Goal: Task Accomplishment & Management: Use online tool/utility

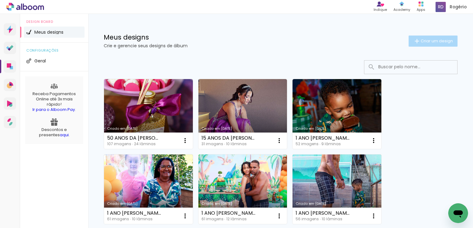
click at [422, 39] on span "Criar um design" at bounding box center [437, 41] width 32 height 4
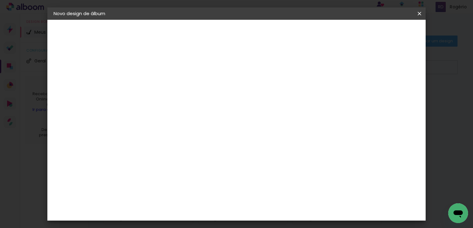
click at [155, 82] on input at bounding box center [155, 83] width 0 height 10
type input "Ensaio Sophia"
type paper-input "Ensaio Sophia"
click at [218, 37] on paper-button "Avançar" at bounding box center [203, 33] width 30 height 11
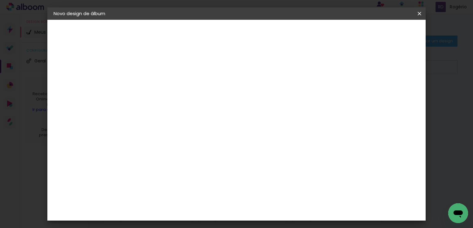
click at [280, 26] on header "Fornecedor Escolha um fornecedor ou avance com o tamanho livre. Voltar Avançar" at bounding box center [204, 38] width 152 height 37
click at [0, 0] on slot "Avançar" at bounding box center [0, 0] width 0 height 0
click at [179, 103] on input "text" at bounding box center [167, 108] width 24 height 10
click at [303, 101] on paper-item "Padrão" at bounding box center [277, 103] width 124 height 12
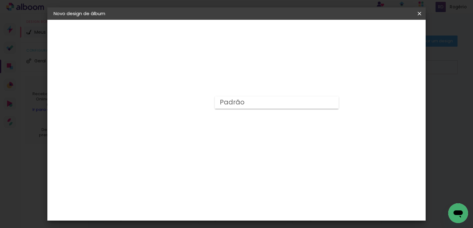
type input "Padrão"
click at [265, 72] on div "Opções disponíveis Padrão Tamanho Escolha o tamanho Horizontal Modelo Fechado L…" at bounding box center [196, 46] width 137 height 53
click at [0, 0] on slot "Voltar" at bounding box center [0, 0] width 0 height 0
click at [0, 0] on slot "Avançar" at bounding box center [0, 0] width 0 height 0
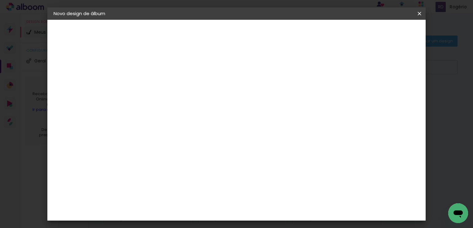
scroll to position [30, 0]
click at [0, 0] on slot "Tamanho Livre" at bounding box center [0, 0] width 0 height 0
click at [0, 0] on slot "Avançar" at bounding box center [0, 0] width 0 height 0
click at [270, 189] on input "60" at bounding box center [271, 188] width 16 height 9
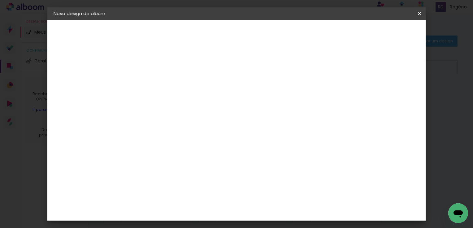
click at [270, 189] on input "60" at bounding box center [271, 188] width 16 height 9
click at [273, 189] on input "60" at bounding box center [271, 188] width 16 height 9
type input "40"
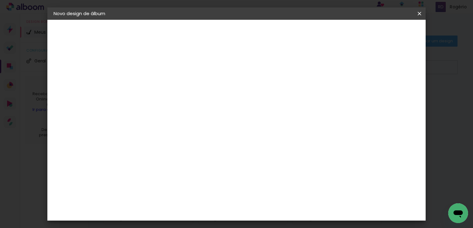
type paper-input "40"
click at [162, 127] on input "30" at bounding box center [160, 125] width 16 height 9
type input "20"
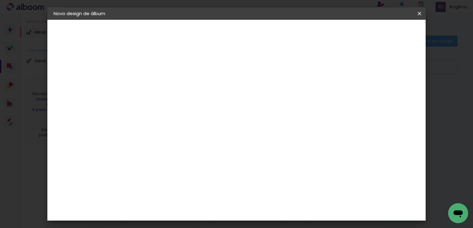
type paper-input "20"
click at [381, 31] on span "Iniciar design" at bounding box center [367, 33] width 28 height 4
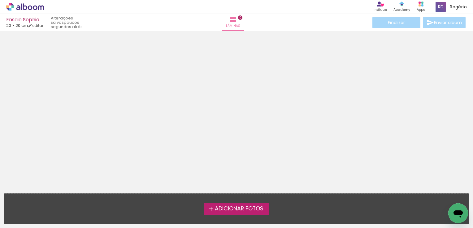
click at [237, 209] on span "Adicionar Fotos" at bounding box center [239, 209] width 49 height 6
click at [0, 0] on input "file" at bounding box center [0, 0] width 0 height 0
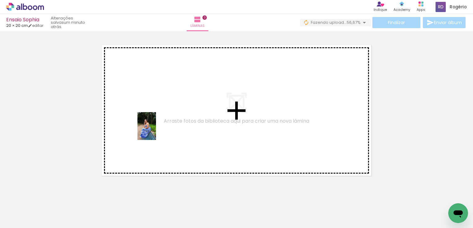
drag, startPoint x: 64, startPoint y: 214, endPoint x: 154, endPoint y: 130, distance: 124.0
click at [155, 130] on quentale-workspace at bounding box center [236, 114] width 473 height 228
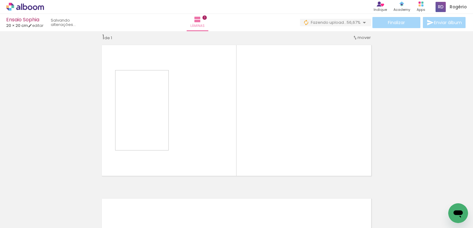
scroll to position [8, 0]
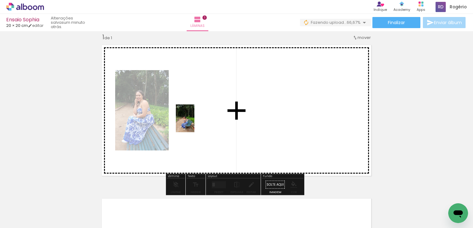
drag, startPoint x: 100, startPoint y: 214, endPoint x: 194, endPoint y: 123, distance: 131.1
click at [194, 123] on quentale-workspace at bounding box center [236, 114] width 473 height 228
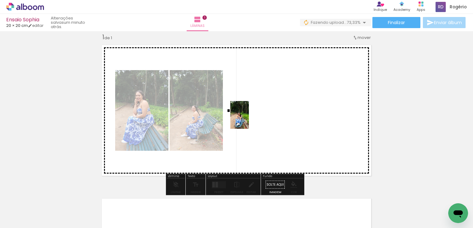
drag, startPoint x: 131, startPoint y: 213, endPoint x: 249, endPoint y: 120, distance: 150.4
click at [249, 120] on quentale-workspace at bounding box center [236, 114] width 473 height 228
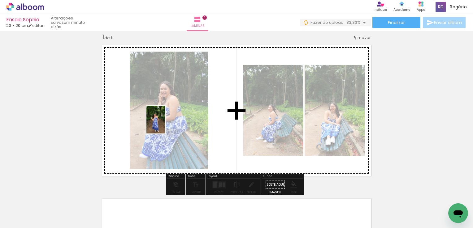
drag, startPoint x: 169, startPoint y: 208, endPoint x: 164, endPoint y: 124, distance: 84.6
click at [163, 122] on quentale-workspace at bounding box center [236, 114] width 473 height 228
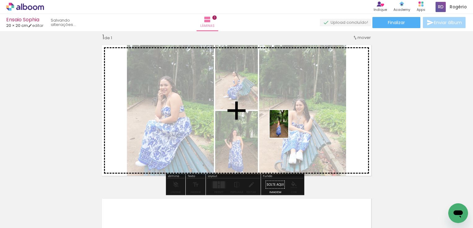
drag, startPoint x: 202, startPoint y: 207, endPoint x: 288, endPoint y: 128, distance: 117.0
click at [288, 128] on quentale-workspace at bounding box center [236, 114] width 473 height 228
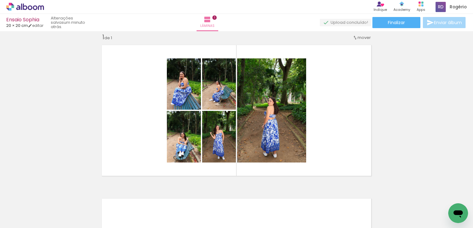
scroll to position [0, 0]
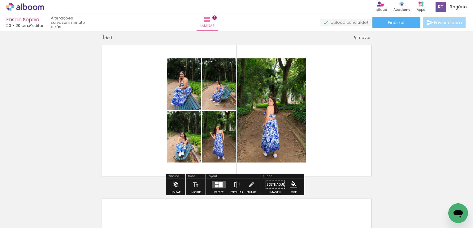
click at [217, 186] on div at bounding box center [217, 186] width 1 height 2
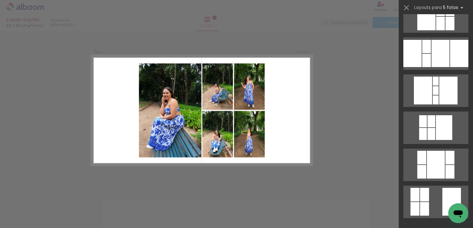
scroll to position [62, 0]
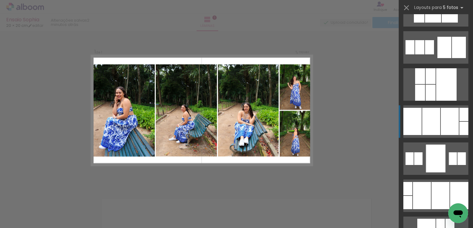
click at [441, 128] on div at bounding box center [450, 121] width 18 height 27
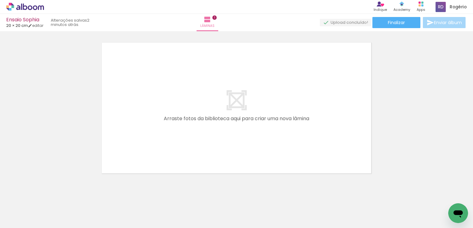
scroll to position [173, 0]
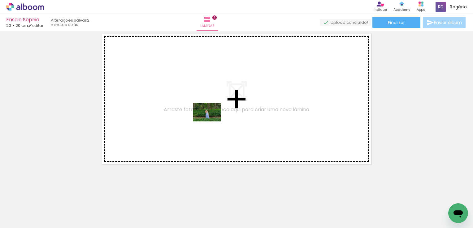
drag, startPoint x: 231, startPoint y: 198, endPoint x: 212, endPoint y: 121, distance: 79.2
click at [212, 121] on quentale-workspace at bounding box center [236, 114] width 473 height 228
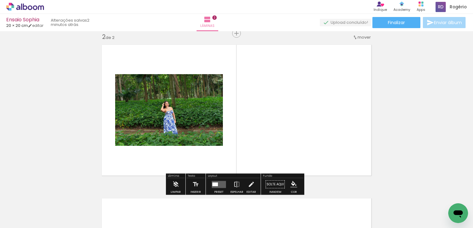
scroll to position [162, 0]
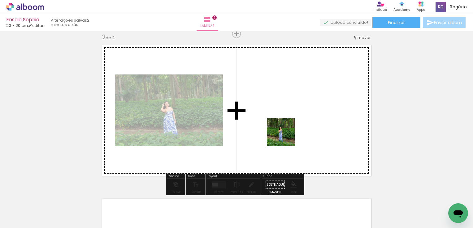
drag, startPoint x: 269, startPoint y: 211, endPoint x: 288, endPoint y: 129, distance: 84.0
click at [288, 129] on quentale-workspace at bounding box center [236, 114] width 473 height 228
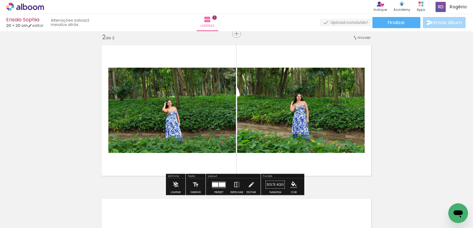
click at [219, 184] on div at bounding box center [222, 185] width 7 height 4
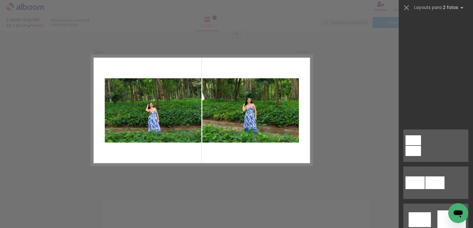
scroll to position [0, 0]
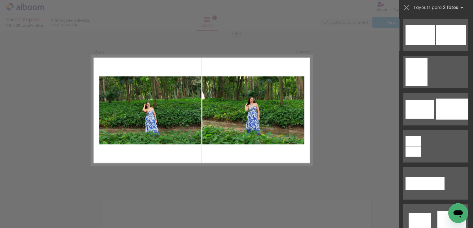
click at [424, 39] on div at bounding box center [420, 35] width 30 height 20
click at [423, 39] on div at bounding box center [420, 35] width 30 height 20
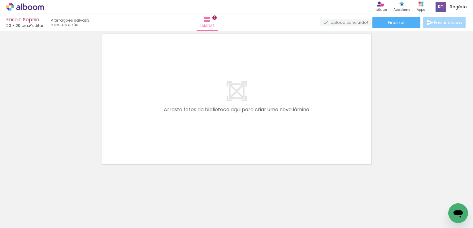
scroll to position [0, 130]
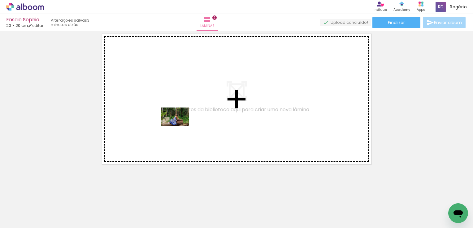
drag, startPoint x: 181, startPoint y: 207, endPoint x: 180, endPoint y: 126, distance: 81.7
click at [180, 126] on quentale-workspace at bounding box center [236, 114] width 473 height 228
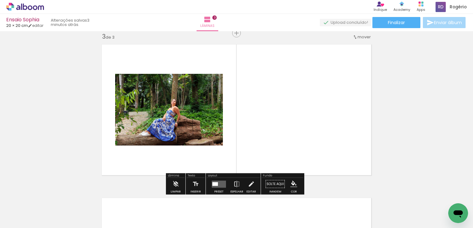
scroll to position [315, 0]
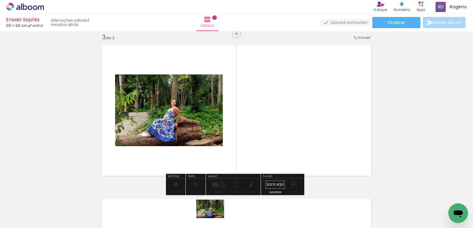
drag, startPoint x: 215, startPoint y: 210, endPoint x: 215, endPoint y: 219, distance: 9.0
click at [215, 218] on div at bounding box center [209, 207] width 31 height 20
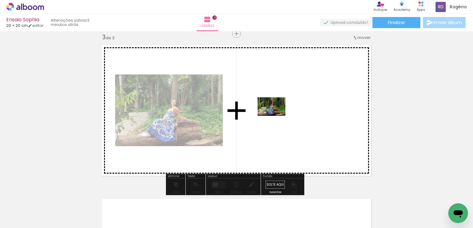
drag, startPoint x: 213, startPoint y: 207, endPoint x: 276, endPoint y: 116, distance: 111.3
click at [276, 116] on quentale-workspace at bounding box center [236, 114] width 473 height 228
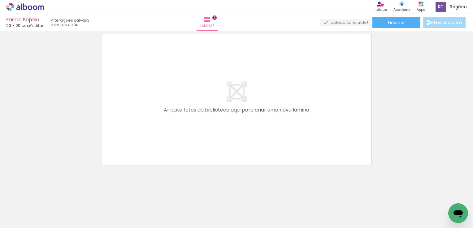
scroll to position [481, 0]
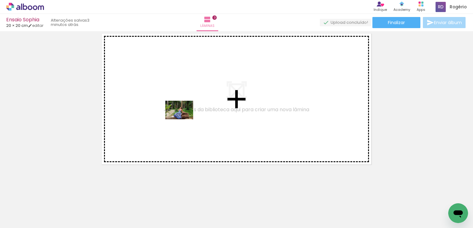
drag, startPoint x: 240, startPoint y: 207, endPoint x: 222, endPoint y: 136, distance: 73.6
click at [183, 119] on quentale-workspace at bounding box center [236, 114] width 473 height 228
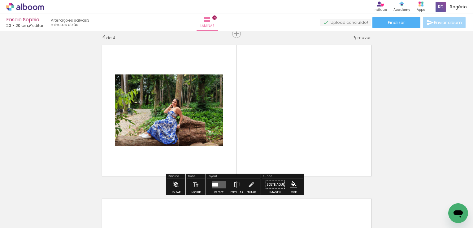
scroll to position [469, 0]
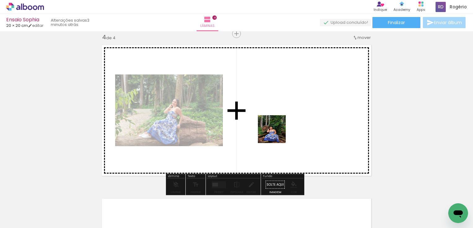
drag, startPoint x: 278, startPoint y: 210, endPoint x: 283, endPoint y: 127, distance: 83.4
click at [283, 127] on quentale-workspace at bounding box center [236, 114] width 473 height 228
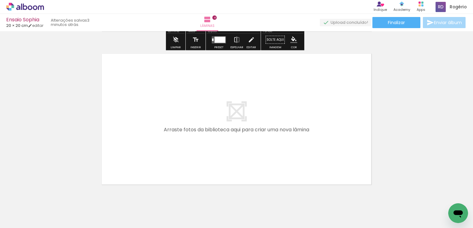
scroll to position [624, 0]
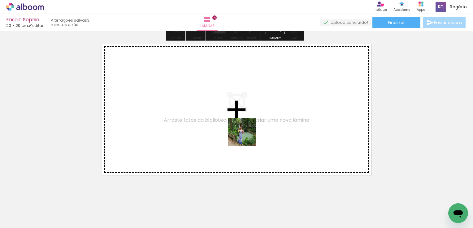
drag, startPoint x: 314, startPoint y: 212, endPoint x: 241, endPoint y: 122, distance: 115.7
click at [241, 122] on quentale-workspace at bounding box center [236, 114] width 473 height 228
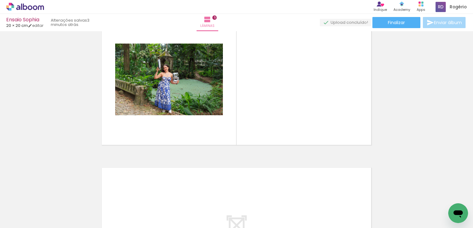
scroll to position [0, 244]
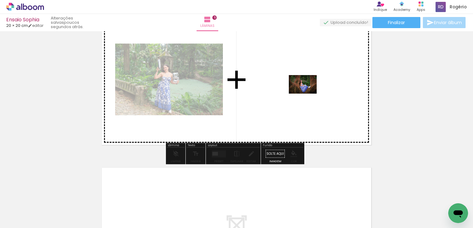
drag, startPoint x: 306, startPoint y: 207, endPoint x: 307, endPoint y: 93, distance: 113.9
click at [307, 93] on quentale-workspace at bounding box center [236, 114] width 473 height 228
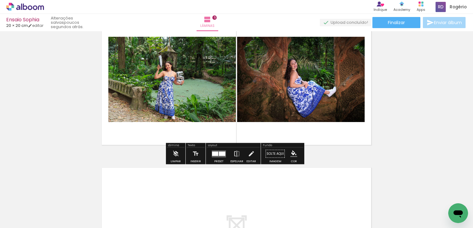
scroll to position [788, 0]
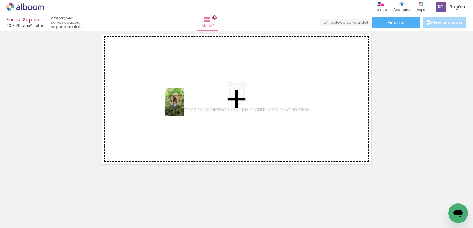
drag, startPoint x: 233, startPoint y: 209, endPoint x: 184, endPoint y: 107, distance: 113.3
click at [184, 107] on quentale-workspace at bounding box center [236, 114] width 473 height 228
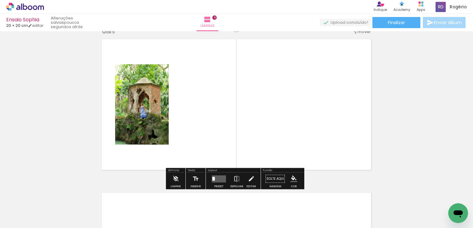
scroll to position [777, 0]
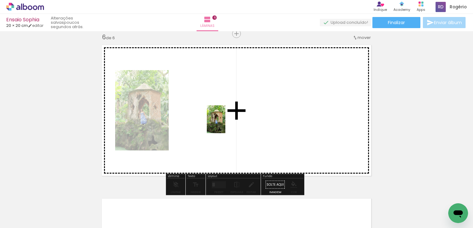
drag, startPoint x: 270, startPoint y: 214, endPoint x: 243, endPoint y: 137, distance: 82.0
click at [225, 124] on quentale-workspace at bounding box center [236, 114] width 473 height 228
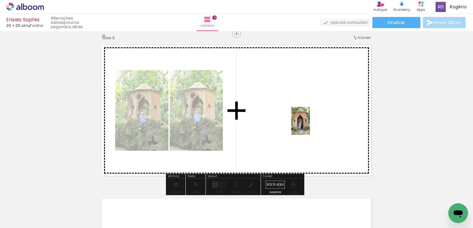
drag, startPoint x: 340, startPoint y: 209, endPoint x: 310, endPoint y: 126, distance: 88.5
click at [310, 126] on quentale-workspace at bounding box center [236, 114] width 473 height 228
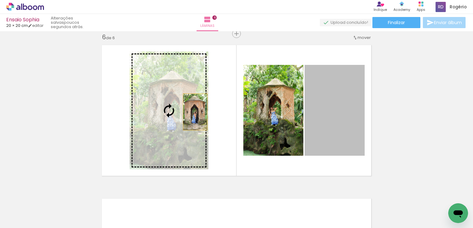
drag, startPoint x: 341, startPoint y: 101, endPoint x: 190, endPoint y: 111, distance: 151.1
click at [0, 0] on slot at bounding box center [0, 0] width 0 height 0
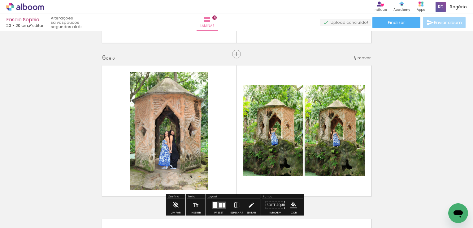
scroll to position [911, 0]
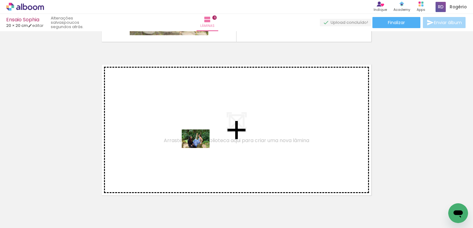
drag, startPoint x: 347, startPoint y: 213, endPoint x: 200, endPoint y: 148, distance: 160.1
click at [200, 148] on quentale-workspace at bounding box center [236, 114] width 473 height 228
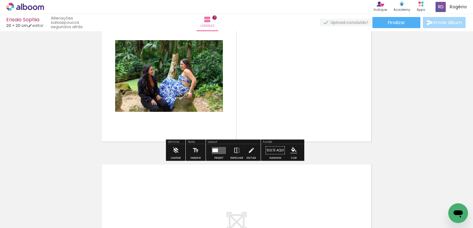
scroll to position [962, 0]
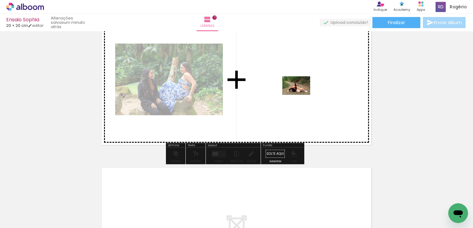
drag, startPoint x: 415, startPoint y: 211, endPoint x: 294, endPoint y: 89, distance: 172.5
click at [294, 89] on quentale-workspace at bounding box center [236, 114] width 473 height 228
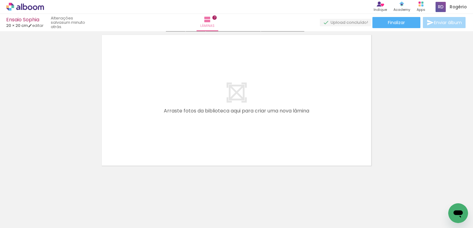
scroll to position [1096, 0]
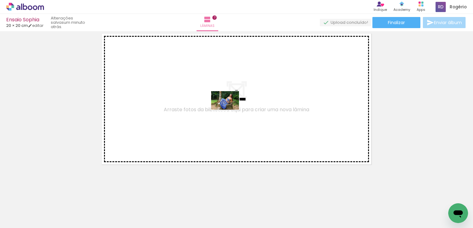
drag, startPoint x: 239, startPoint y: 212, endPoint x: 230, endPoint y: 110, distance: 102.9
click at [230, 110] on quentale-workspace at bounding box center [236, 114] width 473 height 228
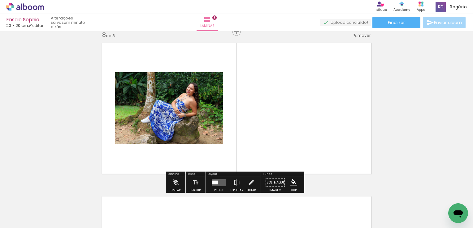
scroll to position [1085, 0]
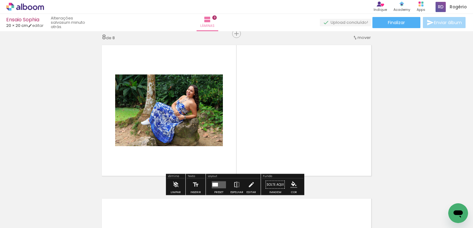
click at [215, 187] on quentale-layouter at bounding box center [219, 184] width 14 height 7
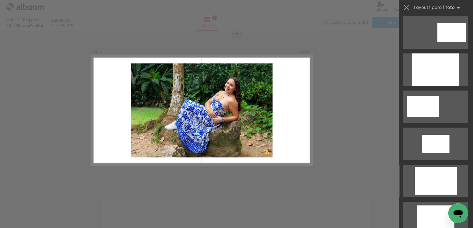
scroll to position [93, 0]
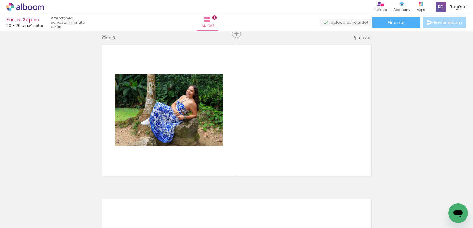
scroll to position [0, 619]
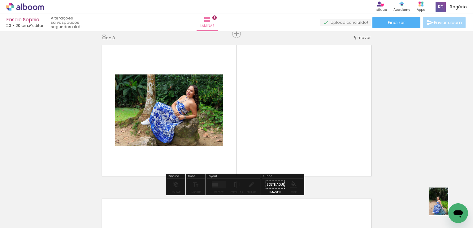
drag, startPoint x: 894, startPoint y: 410, endPoint x: 450, endPoint y: 212, distance: 486.1
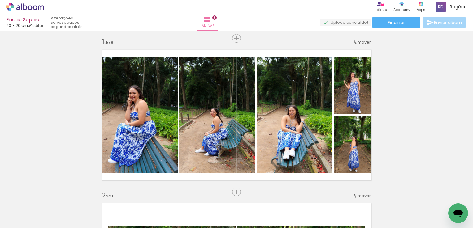
scroll to position [0, 0]
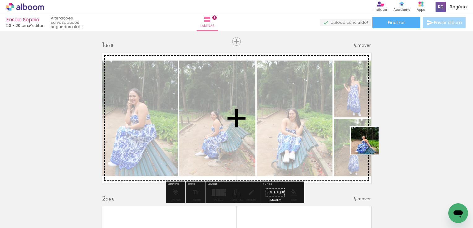
drag, startPoint x: 445, startPoint y: 201, endPoint x: 345, endPoint y: 129, distance: 123.5
click at [345, 129] on quentale-workspace at bounding box center [236, 114] width 473 height 228
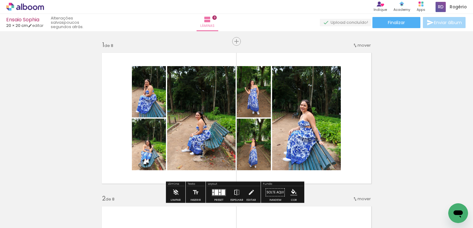
scroll to position [31, 0]
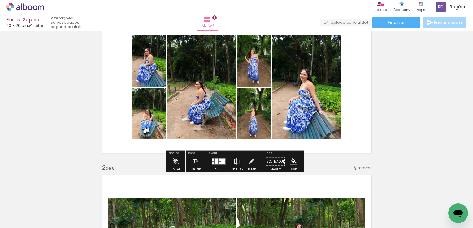
click at [220, 165] on div at bounding box center [218, 162] width 17 height 12
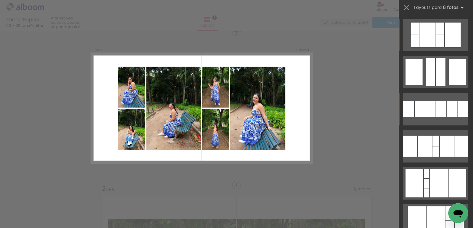
scroll to position [8, 0]
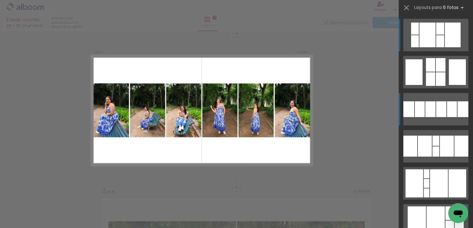
click at [425, 114] on div at bounding box center [430, 110] width 10 height 16
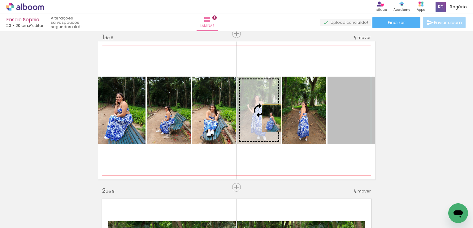
drag, startPoint x: 345, startPoint y: 124, endPoint x: 268, endPoint y: 118, distance: 77.0
click at [0, 0] on slot at bounding box center [0, 0] width 0 height 0
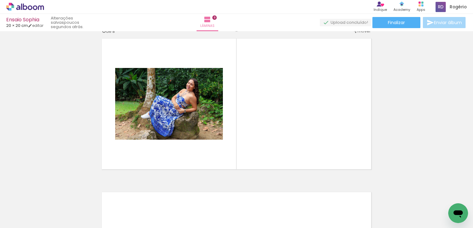
scroll to position [0, 590]
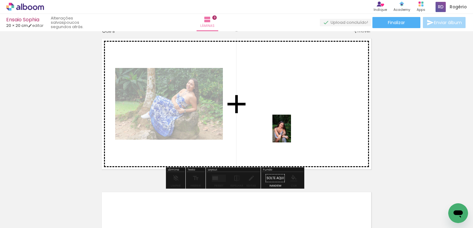
drag, startPoint x: 101, startPoint y: 208, endPoint x: 288, endPoint y: 131, distance: 202.1
click at [288, 131] on quentale-workspace at bounding box center [236, 114] width 473 height 228
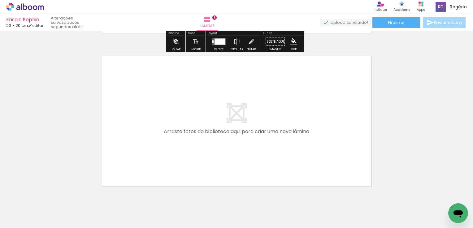
scroll to position [1250, 0]
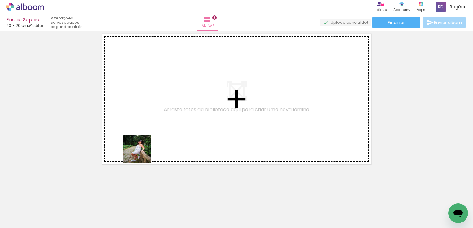
drag, startPoint x: 134, startPoint y: 208, endPoint x: 165, endPoint y: 162, distance: 55.5
click at [142, 142] on quentale-workspace at bounding box center [236, 114] width 473 height 228
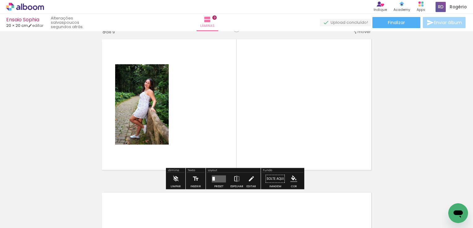
scroll to position [1238, 0]
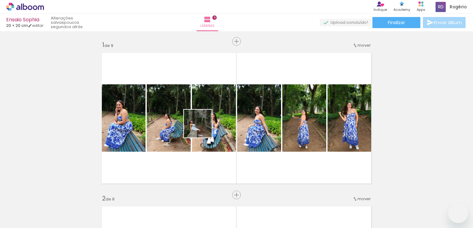
click at [201, 125] on quentale-workspace at bounding box center [236, 114] width 473 height 228
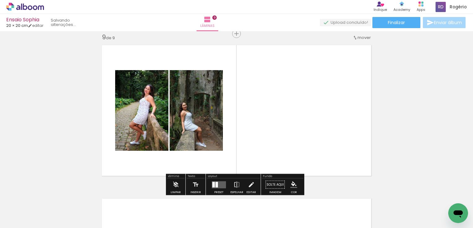
scroll to position [0, 590]
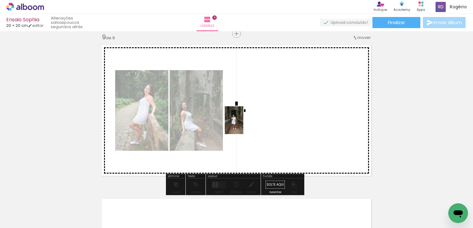
drag, startPoint x: 201, startPoint y: 210, endPoint x: 243, endPoint y: 125, distance: 95.0
click at [243, 125] on quentale-workspace at bounding box center [236, 114] width 473 height 228
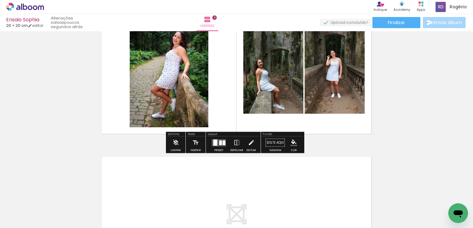
scroll to position [1269, 0]
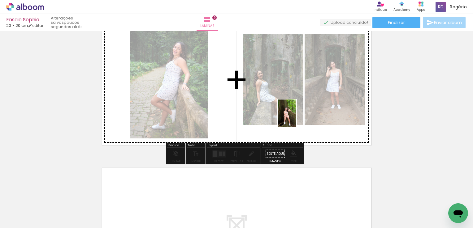
drag, startPoint x: 280, startPoint y: 215, endPoint x: 297, endPoint y: 118, distance: 98.7
click at [297, 118] on quentale-workspace at bounding box center [236, 114] width 473 height 228
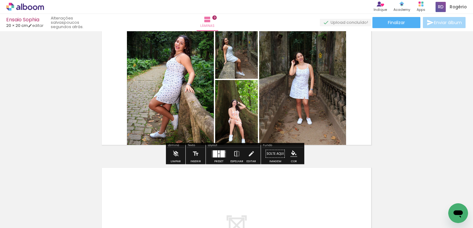
click at [224, 152] on quentale-layouter at bounding box center [219, 153] width 14 height 7
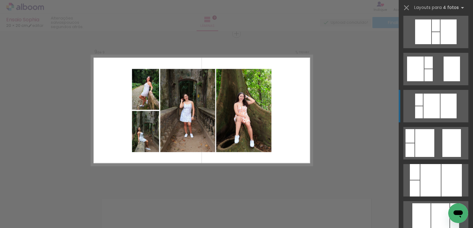
scroll to position [155, 0]
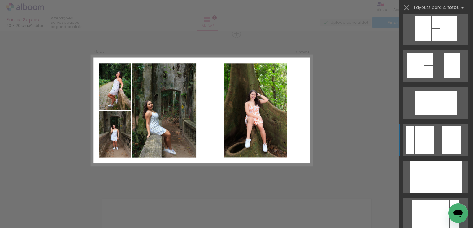
click at [435, 140] on quentale-layouter at bounding box center [435, 140] width 65 height 33
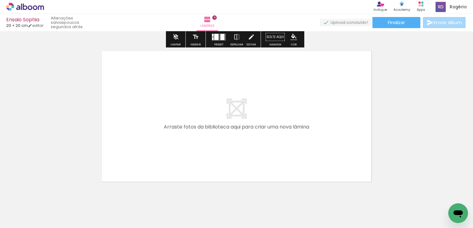
scroll to position [1404, 0]
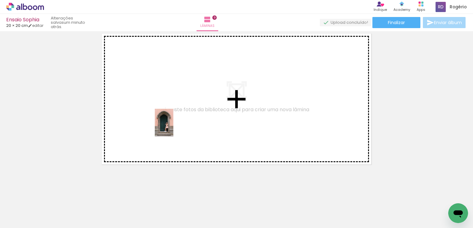
drag, startPoint x: 306, startPoint y: 210, endPoint x: 234, endPoint y: 150, distance: 93.9
click at [173, 127] on quentale-workspace at bounding box center [236, 114] width 473 height 228
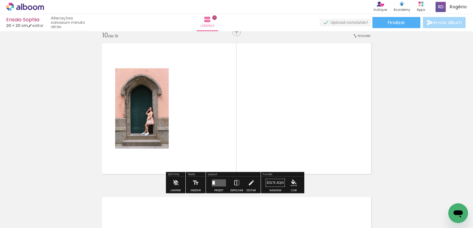
scroll to position [1392, 0]
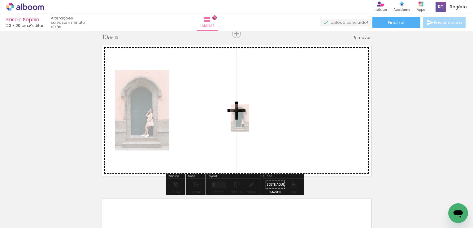
drag, startPoint x: 309, startPoint y: 211, endPoint x: 275, endPoint y: 136, distance: 82.6
click at [245, 120] on quentale-workspace at bounding box center [236, 114] width 473 height 228
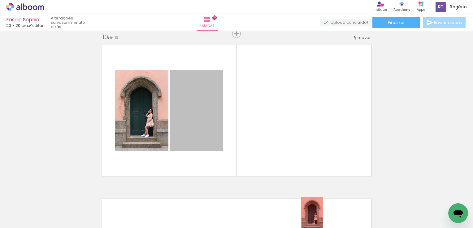
drag, startPoint x: 184, startPoint y: 96, endPoint x: 310, endPoint y: 214, distance: 172.8
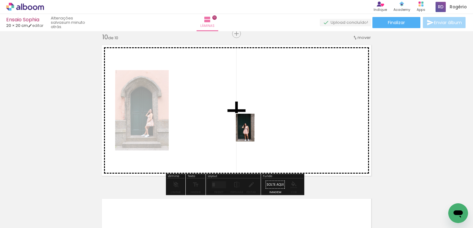
drag, startPoint x: 336, startPoint y: 220, endPoint x: 254, endPoint y: 132, distance: 119.4
click at [254, 132] on quentale-workspace at bounding box center [236, 114] width 473 height 228
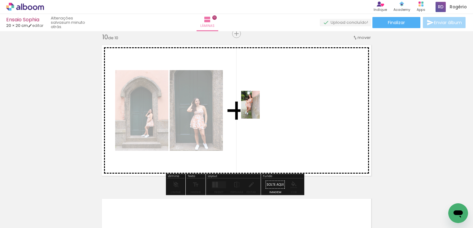
drag, startPoint x: 374, startPoint y: 208, endPoint x: 259, endPoint y: 109, distance: 151.9
click at [259, 109] on quentale-workspace at bounding box center [236, 114] width 473 height 228
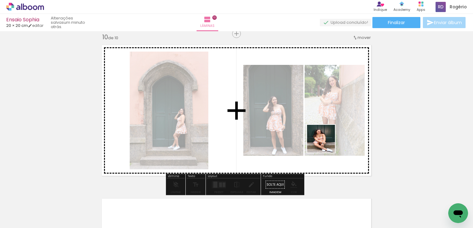
drag, startPoint x: 411, startPoint y: 215, endPoint x: 319, endPoint y: 135, distance: 122.2
click at [319, 135] on quentale-workspace at bounding box center [236, 114] width 473 height 228
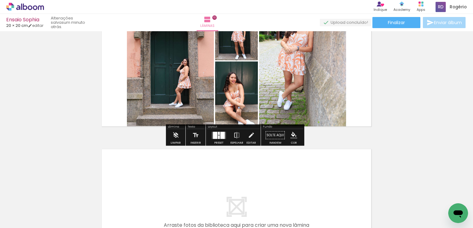
scroll to position [1485, 0]
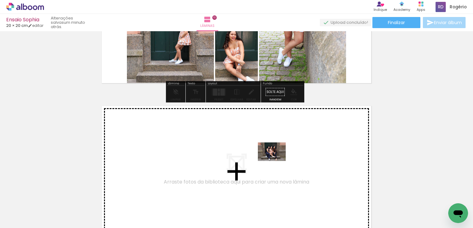
drag, startPoint x: 437, startPoint y: 207, endPoint x: 276, endPoint y: 161, distance: 167.4
click at [276, 161] on quentale-workspace at bounding box center [236, 114] width 473 height 228
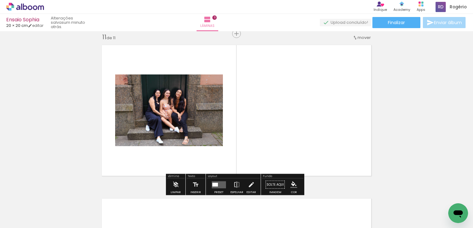
scroll to position [0, 619]
click at [220, 186] on quentale-layouter at bounding box center [219, 184] width 14 height 7
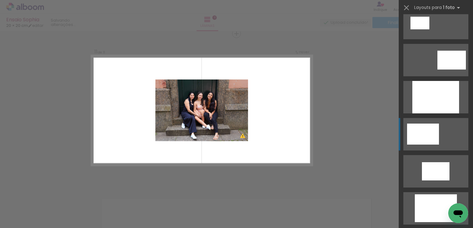
scroll to position [62, 0]
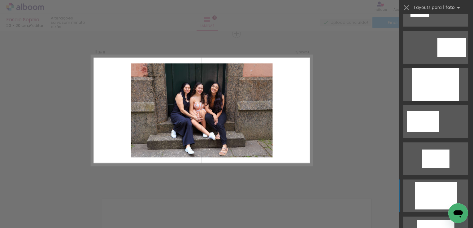
click at [431, 189] on div at bounding box center [436, 196] width 42 height 28
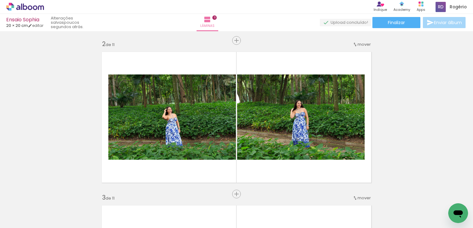
scroll to position [0, 0]
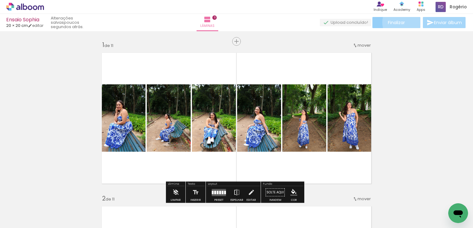
click at [406, 22] on paper-button "Finalizar" at bounding box center [396, 22] width 48 height 11
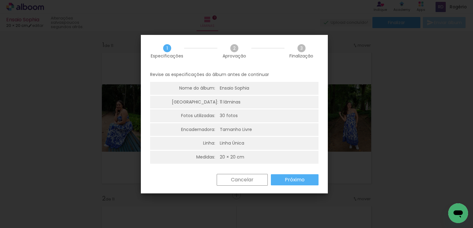
click at [0, 0] on slot "Próximo" at bounding box center [0, 0] width 0 height 0
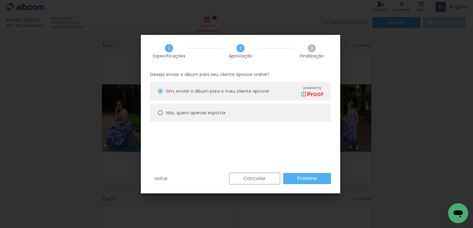
click at [222, 106] on paper-radio-button "Não, quero apenas exportar" at bounding box center [240, 113] width 181 height 19
type paper-radio-button "on"
click at [222, 109] on paper-radio-button "Não, quero apenas exportar" at bounding box center [240, 113] width 181 height 19
click at [305, 183] on paper-button "Próximo" at bounding box center [307, 178] width 48 height 11
type input "Alta, 300 DPI"
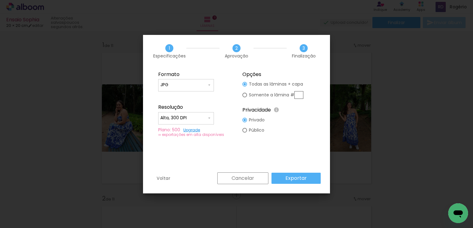
click at [299, 173] on paper-button "Exportar" at bounding box center [295, 178] width 49 height 11
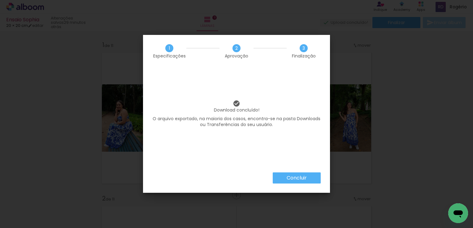
scroll to position [0, 619]
click at [305, 182] on paper-button "Concluir" at bounding box center [297, 178] width 48 height 11
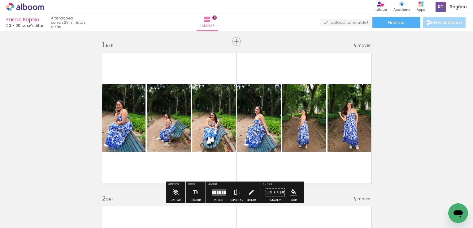
scroll to position [0, 619]
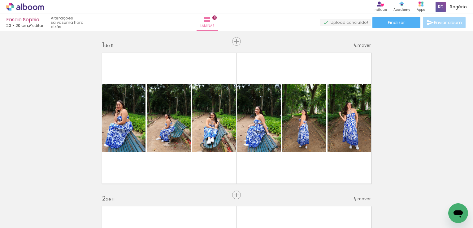
scroll to position [0, 619]
